Goal: Communication & Community: Answer question/provide support

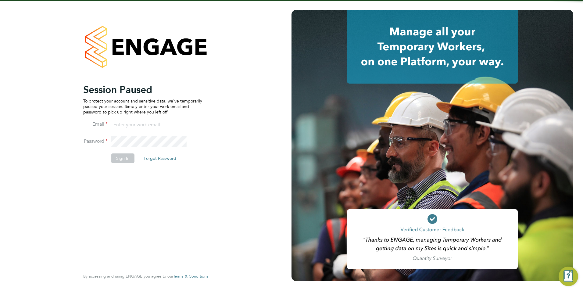
type input "olivia.triassi@huntereducation.co.uk"
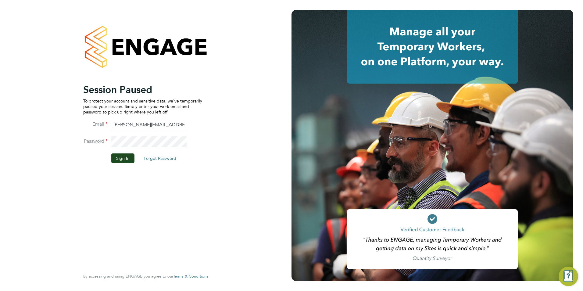
click at [122, 152] on li "Password" at bounding box center [142, 144] width 119 height 17
click at [122, 156] on button "Sign In" at bounding box center [122, 158] width 23 height 10
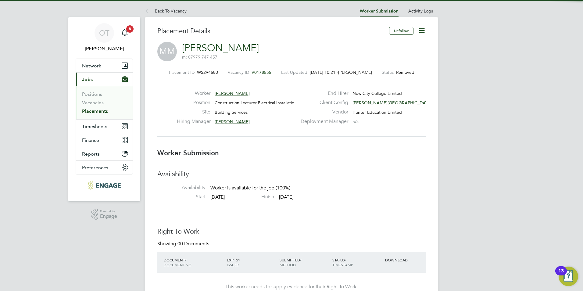
click at [100, 99] on li "Positions" at bounding box center [105, 95] width 46 height 9
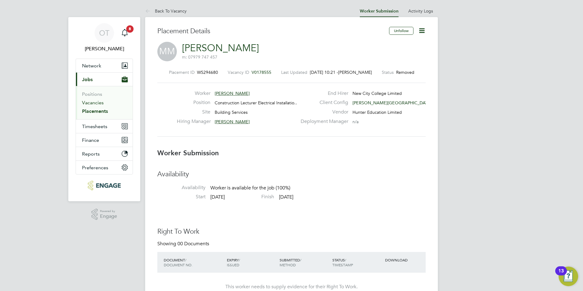
click at [100, 102] on link "Vacancies" at bounding box center [93, 103] width 22 height 6
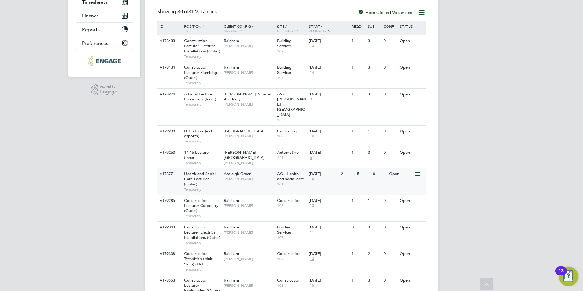
scroll to position [122, 0]
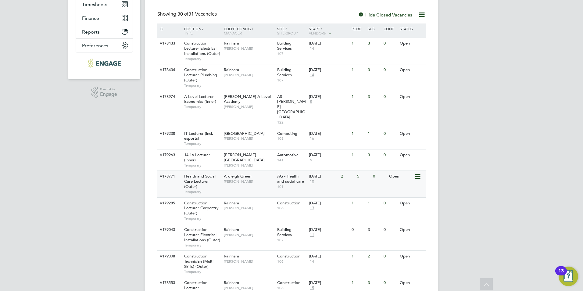
click at [240, 179] on span "[PERSON_NAME]" at bounding box center [249, 181] width 50 height 5
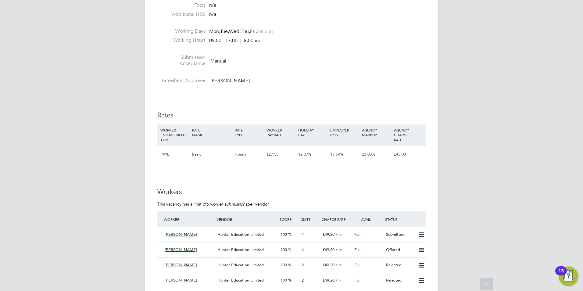
scroll to position [976, 0]
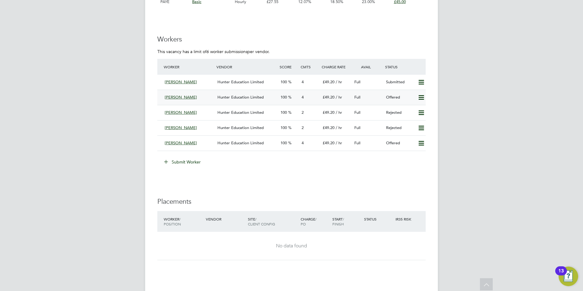
click at [232, 98] on span "Hunter Education Limited" at bounding box center [240, 97] width 46 height 5
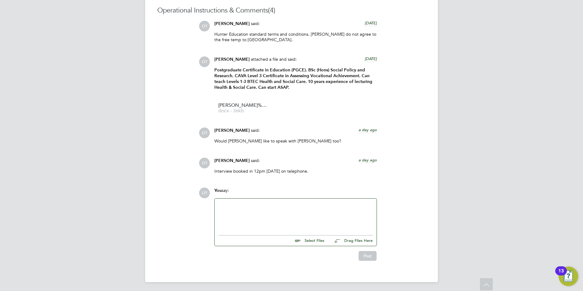
click at [270, 216] on div at bounding box center [295, 215] width 155 height 26
click at [319, 238] on input "file" at bounding box center [326, 239] width 91 height 9
type input "C:\fakepath\Candidate Vetting Form - Emelia Lewis.docx"
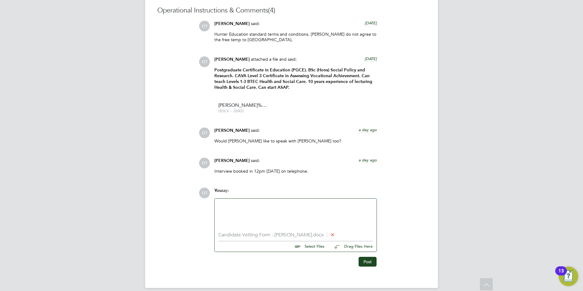
click at [315, 242] on input "file" at bounding box center [326, 245] width 91 height 9
type input "C:\fakepath\DBS front.jpg"
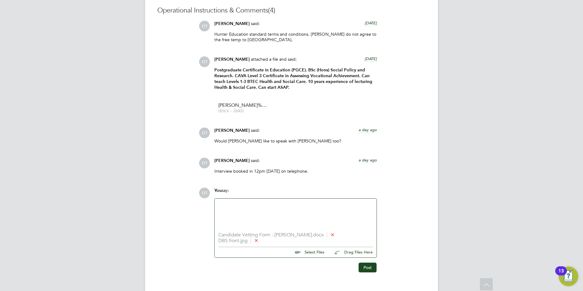
click at [310, 250] on input "file" at bounding box center [326, 251] width 91 height 9
type input "C:\fakepath\Passport.jpg"
click at [313, 258] on input "file" at bounding box center [326, 257] width 91 height 9
type input "C:\fakepath\PGCE.jpg"
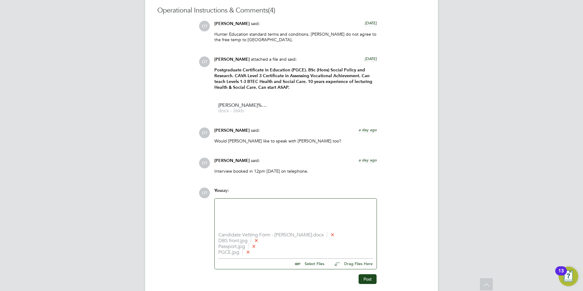
click at [313, 262] on input "file" at bounding box center [326, 263] width 91 height 9
click at [250, 250] on icon at bounding box center [248, 251] width 5 height 5
click at [253, 223] on div at bounding box center [295, 215] width 155 height 26
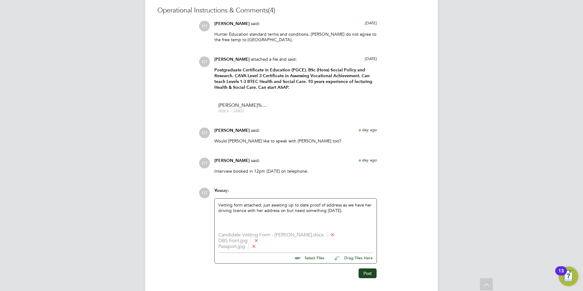
click at [347, 211] on div "Vetting form attached, just awaiting up to date proof of address as we have her…" at bounding box center [295, 215] width 155 height 26
click at [366, 209] on div "Vetting form attached, just awaiting up to date proof of address as we have her…" at bounding box center [295, 215] width 155 height 26
click at [364, 213] on div "Vetting form attached, just awaiting up to date proof of address as we have her…" at bounding box center [295, 215] width 155 height 26
click at [367, 209] on div "Vetting form attached, just awaiting up to date proof of address as we have her…" at bounding box center [295, 215] width 155 height 26
click at [364, 270] on button "Post" at bounding box center [368, 273] width 18 height 10
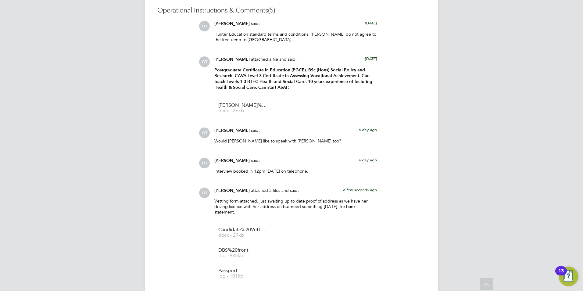
click at [297, 19] on div "Operational Instructions & Comments (5) OT Olivia Triassi said: 2 days ago Hunt…" at bounding box center [291, 186] width 268 height 360
